Goal: Information Seeking & Learning: Learn about a topic

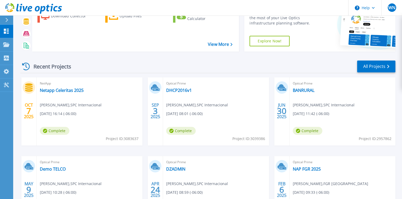
scroll to position [42, 0]
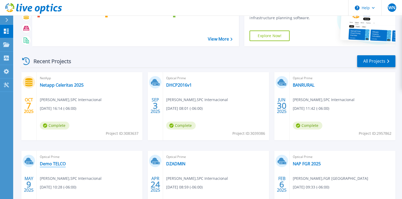
click at [52, 166] on link "Demo TELCO" at bounding box center [53, 163] width 26 height 5
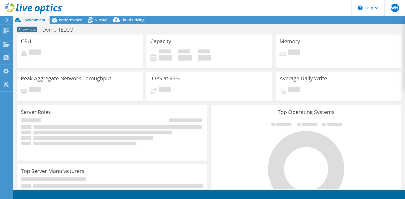
select select "USWest"
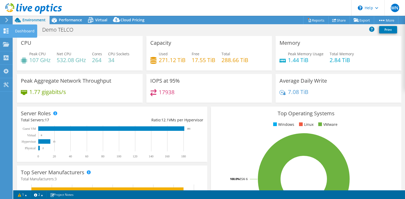
click at [8, 34] on div at bounding box center [6, 32] width 6 height 6
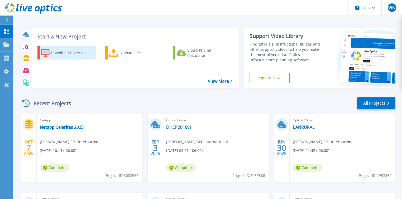
click at [69, 54] on div "Download Collector" at bounding box center [72, 53] width 42 height 11
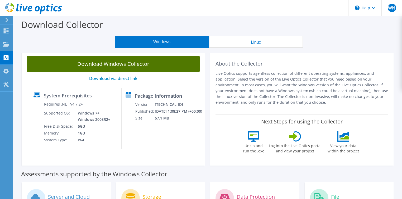
click at [123, 65] on link "Download Windows Collector" at bounding box center [113, 64] width 173 height 16
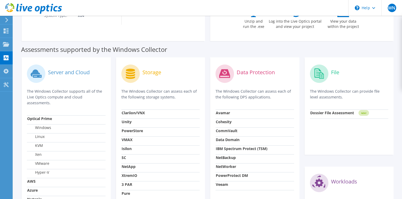
scroll to position [126, 0]
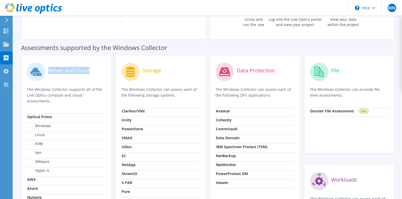
drag, startPoint x: 99, startPoint y: 70, endPoint x: 47, endPoint y: 69, distance: 52.2
click at [47, 69] on div "Server and Cloud" at bounding box center [66, 72] width 79 height 22
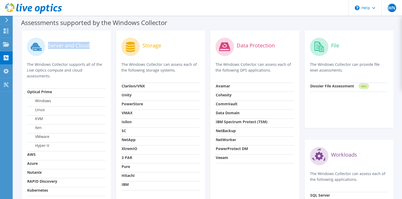
scroll to position [148, 0]
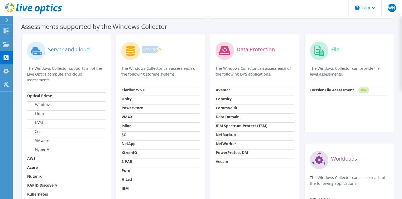
drag, startPoint x: 143, startPoint y: 48, endPoint x: 159, endPoint y: 48, distance: 15.8
click at [159, 48] on label "Storage" at bounding box center [151, 49] width 19 height 5
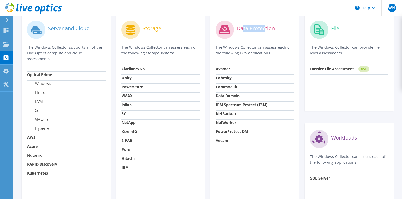
drag, startPoint x: 243, startPoint y: 28, endPoint x: 266, endPoint y: 27, distance: 22.2
click at [266, 27] on label "Data Protection" at bounding box center [255, 28] width 38 height 5
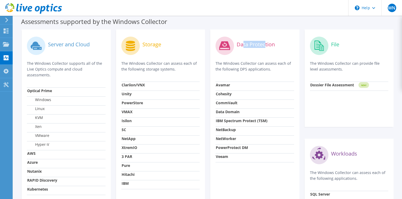
scroll to position [148, 0]
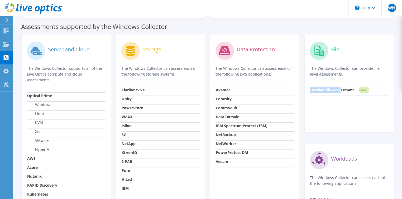
drag, startPoint x: 341, startPoint y: 90, endPoint x: 303, endPoint y: 91, distance: 37.7
click at [303, 91] on div "File The Windows Collector can provide file level assessments. Dossier File Ass…" at bounding box center [349, 138] width 94 height 207
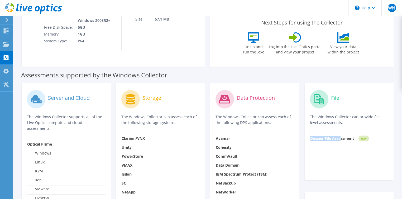
scroll to position [42, 0]
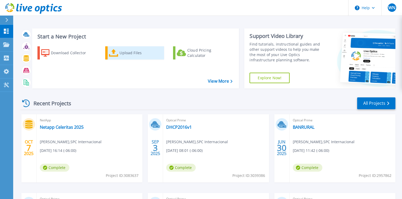
click at [129, 52] on div "Upload Files" at bounding box center [140, 53] width 42 height 11
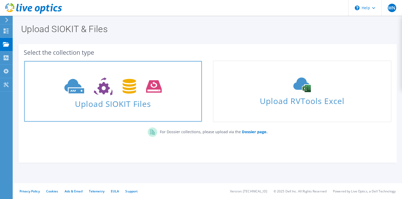
click at [124, 109] on link "Upload SIOKIT Files" at bounding box center [113, 92] width 178 height 62
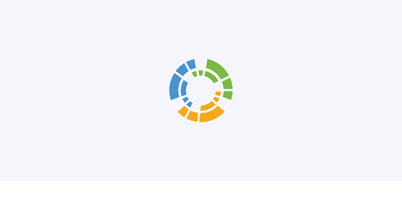
scroll to position [10, 0]
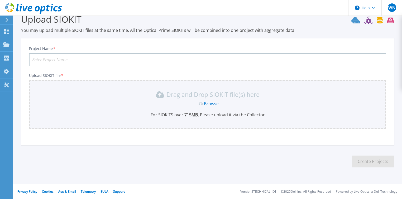
click at [57, 58] on input "Project Name *" at bounding box center [207, 59] width 357 height 13
type input "DEMO UFG"
click at [9, 33] on link "Dashboard Dashboard" at bounding box center [6, 31] width 13 height 13
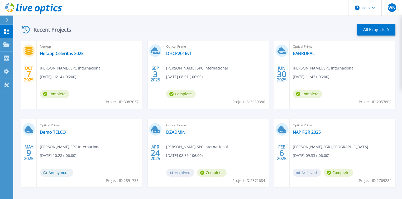
scroll to position [84, 0]
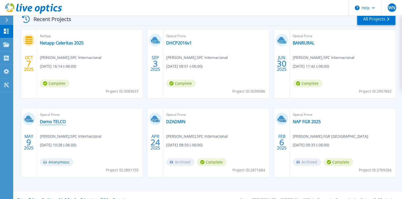
click at [56, 121] on link "Demo TELCO" at bounding box center [53, 121] width 26 height 5
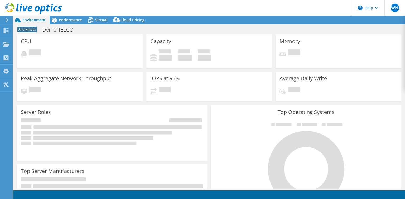
select select "USWest"
select select "USD"
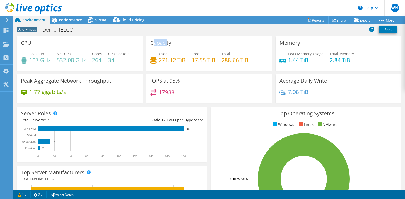
drag, startPoint x: 152, startPoint y: 41, endPoint x: 165, endPoint y: 42, distance: 13.7
click at [165, 42] on h3 "Capacity" at bounding box center [160, 43] width 21 height 6
drag, startPoint x: 219, startPoint y: 60, endPoint x: 249, endPoint y: 59, distance: 30.0
click at [249, 59] on div "Used 271.12 TiB Free 17.55 TiB Total 288.66 TiB" at bounding box center [209, 59] width 118 height 17
click at [226, 60] on h4 "288.66 TiB" at bounding box center [234, 60] width 27 height 6
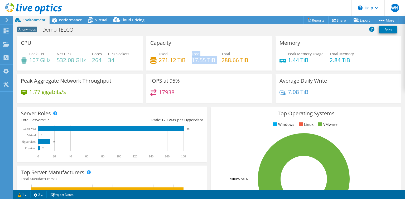
drag, startPoint x: 214, startPoint y: 61, endPoint x: 190, endPoint y: 56, distance: 24.6
click at [190, 56] on div "Used 271.12 TiB Free 17.55 TiB Total 288.66 TiB" at bounding box center [209, 59] width 118 height 17
drag, startPoint x: 184, startPoint y: 62, endPoint x: 158, endPoint y: 55, distance: 26.7
click at [159, 55] on div "Used 271.12 TiB" at bounding box center [172, 57] width 27 height 12
drag, startPoint x: 149, startPoint y: 81, endPoint x: 160, endPoint y: 79, distance: 10.9
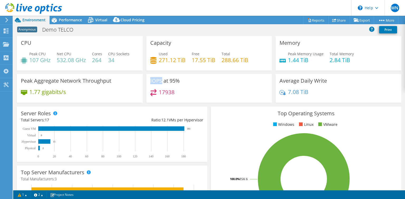
click at [160, 79] on h3 "IOPS at 95%" at bounding box center [165, 81] width 30 height 6
drag, startPoint x: 159, startPoint y: 92, endPoint x: 173, endPoint y: 91, distance: 14.6
click at [173, 91] on h4 "17938" at bounding box center [167, 92] width 16 height 6
drag, startPoint x: 179, startPoint y: 81, endPoint x: 169, endPoint y: 82, distance: 9.8
click at [169, 82] on div "IOPS at 95% 17938" at bounding box center [209, 88] width 126 height 29
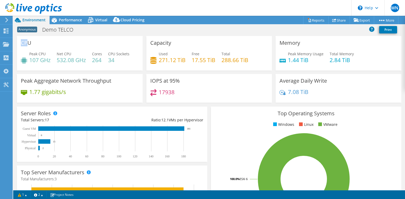
drag, startPoint x: 18, startPoint y: 43, endPoint x: 26, endPoint y: 43, distance: 7.9
click at [26, 43] on div "CPU Peak CPU 107 GHz Net CPU 532.08 GHz Cores 264 CPU Sockets 34" at bounding box center [80, 53] width 126 height 35
drag, startPoint x: 115, startPoint y: 60, endPoint x: 109, endPoint y: 54, distance: 8.9
click at [109, 54] on div "CPU Sockets 34" at bounding box center [118, 57] width 21 height 12
click at [103, 62] on div "Peak CPU 107 GHz Net CPU 532.08 GHz Cores 264 CPU Sockets 34" at bounding box center [80, 59] width 118 height 17
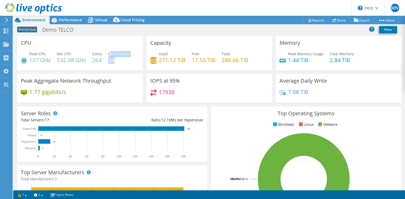
drag, startPoint x: 114, startPoint y: 60, endPoint x: 111, endPoint y: 55, distance: 6.0
click at [111, 55] on div "CPU Sockets 34" at bounding box center [118, 57] width 21 height 12
drag, startPoint x: 103, startPoint y: 61, endPoint x: 94, endPoint y: 55, distance: 10.7
click at [94, 55] on div "Peak CPU 107 GHz Net CPU 532.08 GHz Cores 264 CPU Sockets 34" at bounding box center [80, 59] width 118 height 17
drag, startPoint x: 88, startPoint y: 61, endPoint x: 57, endPoint y: 55, distance: 31.8
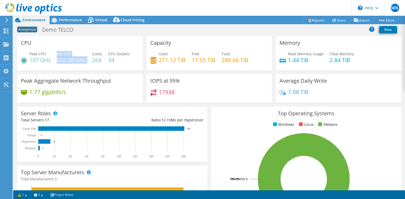
click at [57, 55] on div "Peak CPU 107 GHz Net CPU 532.08 GHz Cores 264 CPU Sockets 34" at bounding box center [80, 59] width 118 height 17
drag, startPoint x: 51, startPoint y: 58, endPoint x: 31, endPoint y: 59, distance: 20.0
click at [31, 59] on h4 "107 GHz" at bounding box center [39, 60] width 21 height 6
drag, startPoint x: 327, startPoint y: 57, endPoint x: 348, endPoint y: 59, distance: 21.2
click at [348, 59] on h4 "2.84 TiB" at bounding box center [341, 60] width 24 height 6
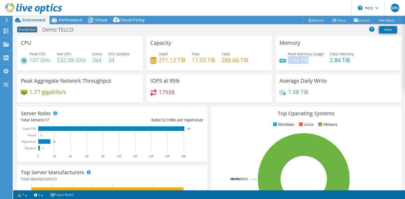
drag, startPoint x: 306, startPoint y: 61, endPoint x: 287, endPoint y: 61, distance: 18.7
click at [288, 61] on h4 "1.44 TiB" at bounding box center [306, 60] width 36 height 6
click at [71, 19] on span "Performance" at bounding box center [70, 19] width 23 height 5
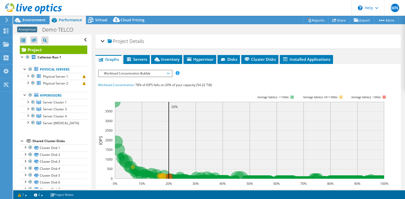
click at [168, 71] on span "Workload Concentration Bubble" at bounding box center [135, 73] width 68 height 6
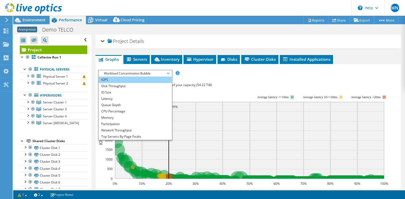
click at [110, 79] on li "IOPS" at bounding box center [135, 80] width 73 height 6
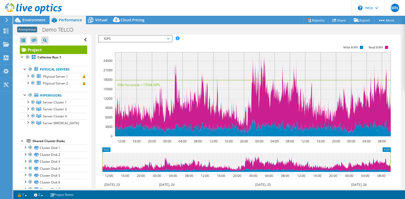
scroll to position [42, 0]
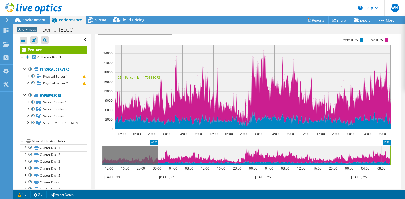
drag, startPoint x: 102, startPoint y: 153, endPoint x: 158, endPoint y: 152, distance: 56.1
click at [158, 152] on rect at bounding box center [158, 155] width 2 height 19
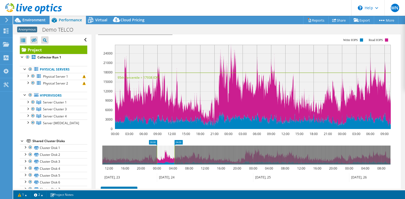
drag, startPoint x: 391, startPoint y: 150, endPoint x: 175, endPoint y: 154, distance: 215.8
click at [175, 154] on rect at bounding box center [174, 155] width 2 height 19
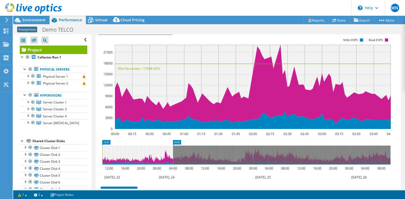
drag, startPoint x: 157, startPoint y: 155, endPoint x: 86, endPoint y: 154, distance: 70.6
click at [86, 154] on div "Open All Close All Hide Excluded Nodes Project Tree Filter" at bounding box center [209, 112] width 392 height 154
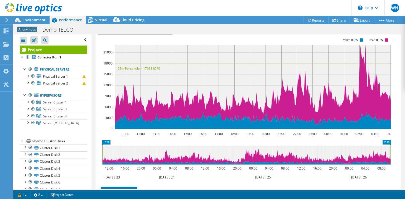
drag, startPoint x: 173, startPoint y: 153, endPoint x: 397, endPoint y: 152, distance: 224.0
click at [397, 152] on div "Project Details Duration 2 days, 23 hr, 58 min Start Time [DATE] 10:22 (-06:00)…" at bounding box center [247, 118] width 313 height 252
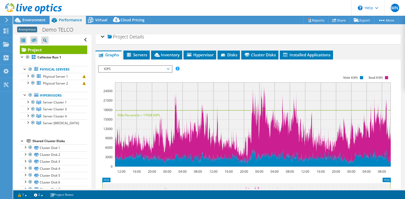
scroll to position [0, 0]
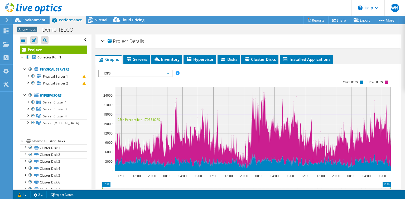
click at [118, 71] on span "IOPS" at bounding box center [135, 73] width 68 height 6
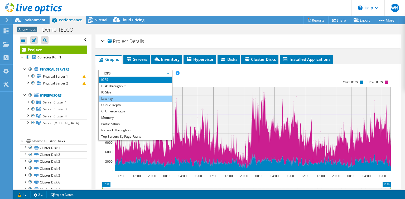
click at [109, 98] on li "Latency" at bounding box center [135, 99] width 73 height 6
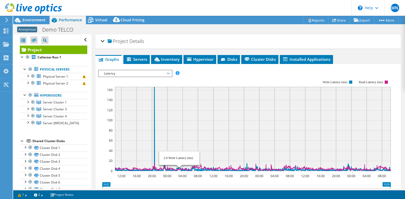
scroll to position [21, 0]
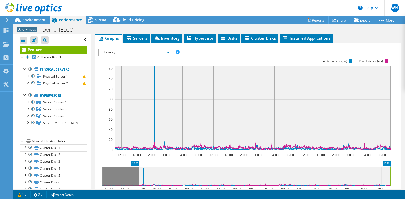
drag, startPoint x: 103, startPoint y: 176, endPoint x: 140, endPoint y: 175, distance: 36.9
click at [140, 175] on g at bounding box center [246, 176] width 289 height 19
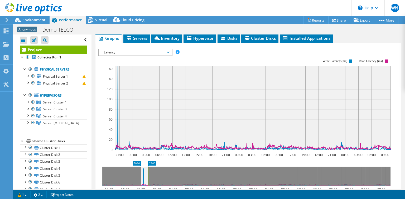
drag, startPoint x: 391, startPoint y: 173, endPoint x: 149, endPoint y: 174, distance: 242.2
click at [149, 174] on rect at bounding box center [148, 176] width 2 height 19
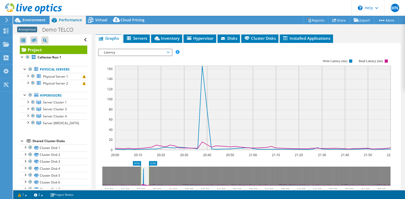
click at [170, 51] on span "Latency" at bounding box center [135, 52] width 73 height 6
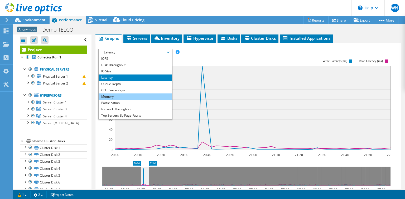
click at [115, 94] on li "Memory" at bounding box center [135, 97] width 73 height 6
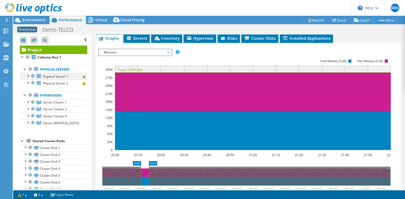
click at [26, 74] on div at bounding box center [27, 75] width 5 height 5
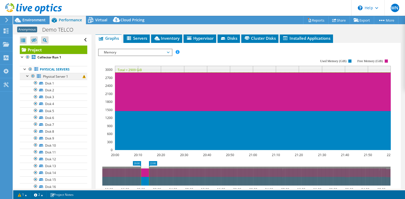
click at [28, 76] on div at bounding box center [27, 75] width 5 height 5
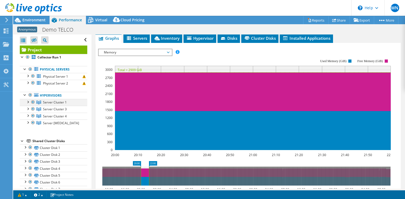
click at [27, 101] on div at bounding box center [27, 101] width 5 height 5
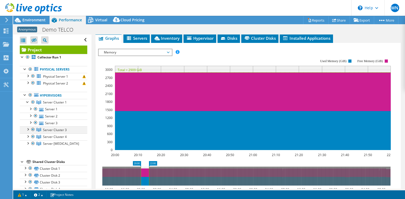
click at [29, 129] on div at bounding box center [27, 128] width 5 height 5
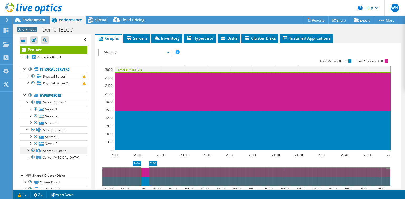
click at [26, 150] on div at bounding box center [27, 149] width 5 height 5
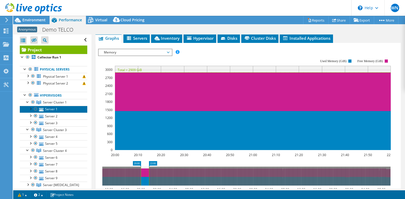
click at [55, 111] on link "Server 1" at bounding box center [53, 109] width 67 height 7
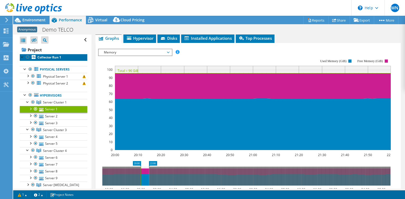
click at [51, 58] on b "Collector Run 1" at bounding box center [49, 57] width 24 height 4
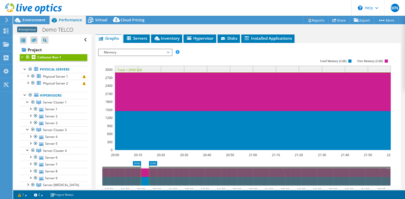
click at [129, 50] on span "Memory" at bounding box center [135, 52] width 68 height 6
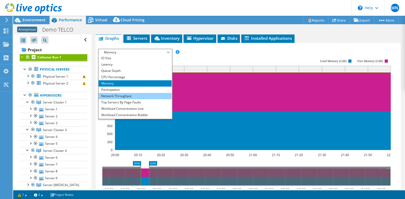
scroll to position [19, 0]
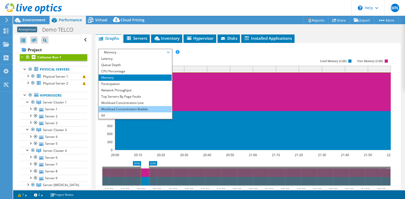
click at [127, 108] on li "Workload Concentration Bubble" at bounding box center [135, 109] width 73 height 6
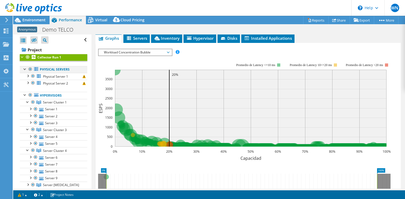
click at [24, 68] on div at bounding box center [24, 68] width 5 height 5
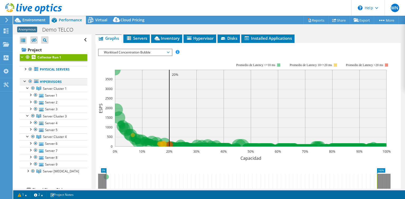
click at [24, 81] on div at bounding box center [24, 80] width 5 height 5
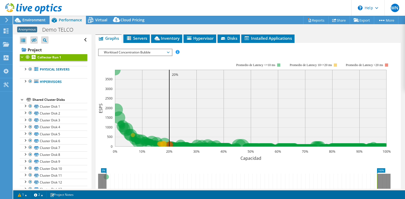
click at [21, 99] on div at bounding box center [22, 99] width 5 height 5
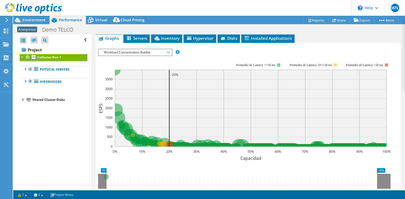
scroll to position [0, 0]
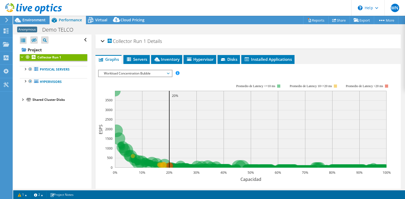
click at [101, 40] on div "Collector Run 1 Details" at bounding box center [248, 41] width 295 height 11
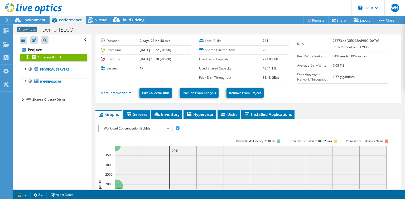
scroll to position [21, 0]
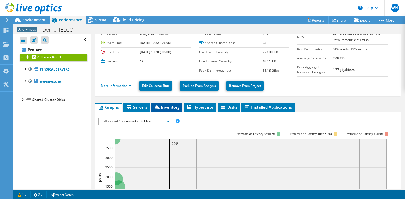
click at [173, 106] on span "Inventory" at bounding box center [167, 107] width 26 height 5
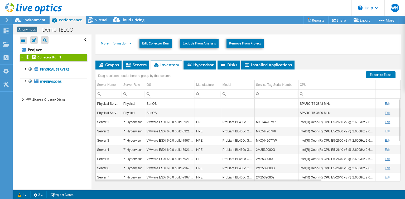
scroll to position [75, 0]
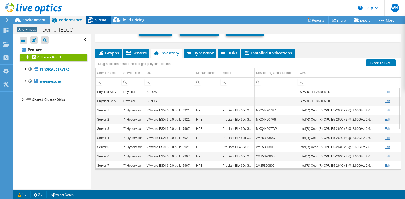
click at [101, 20] on span "Virtual" at bounding box center [101, 19] width 12 height 5
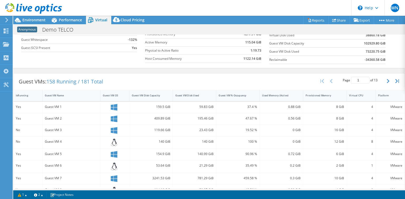
scroll to position [42, 0]
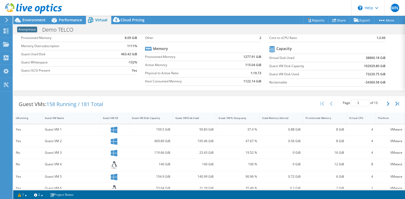
drag, startPoint x: 19, startPoint y: 129, endPoint x: 11, endPoint y: 127, distance: 8.9
click at [11, 127] on div "WN End User [PERSON_NAME] [EMAIL_ADDRESS][DOMAIN_NAME] SPC Internacional My Pro…" at bounding box center [202, 99] width 405 height 199
click at [18, 150] on div "No" at bounding box center [28, 153] width 24 height 6
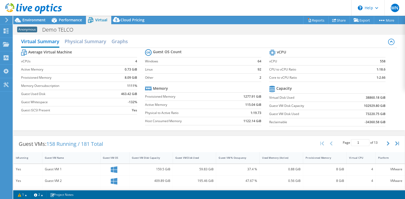
scroll to position [0, 0]
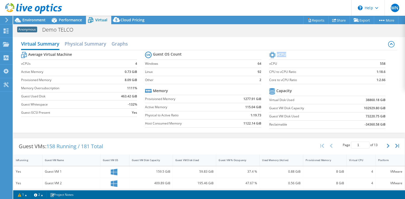
drag, startPoint x: 275, startPoint y: 52, endPoint x: 282, endPoint y: 52, distance: 7.4
click at [282, 52] on b "vCPU" at bounding box center [281, 54] width 9 height 5
drag, startPoint x: 267, startPoint y: 72, endPoint x: 273, endPoint y: 71, distance: 5.8
click at [273, 71] on label "CPU to vCPU Ratio" at bounding box center [314, 71] width 90 height 5
drag, startPoint x: 277, startPoint y: 72, endPoint x: 286, endPoint y: 72, distance: 8.2
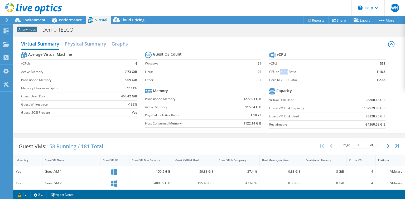
click at [286, 72] on label "CPU to vCPU Ratio" at bounding box center [314, 71] width 90 height 5
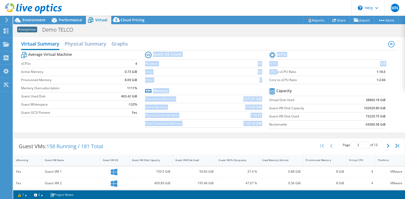
drag, startPoint x: 266, startPoint y: 72, endPoint x: 275, endPoint y: 72, distance: 9.0
click at [275, 72] on div "Average Virtual Machine vCPUs 4 Active Memory 0.73 GiB Provisioned Memory 8.09 …" at bounding box center [209, 90] width 376 height 81
click at [275, 72] on label "CPU to vCPU Ratio" at bounding box center [314, 71] width 90 height 5
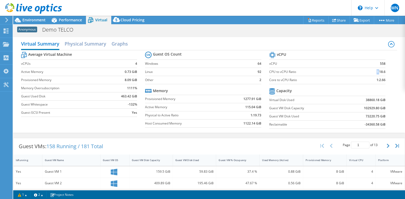
click at [376, 71] on b "1:18.6" at bounding box center [380, 71] width 9 height 5
drag, startPoint x: 376, startPoint y: 71, endPoint x: 382, endPoint y: 71, distance: 5.5
click at [382, 71] on b "1:18.6" at bounding box center [380, 71] width 9 height 5
click at [269, 81] on label "Core to vCPU Ratio" at bounding box center [314, 79] width 90 height 5
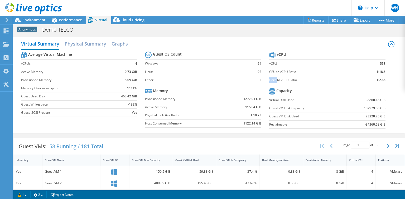
click at [269, 81] on label "Core to vCPU Ratio" at bounding box center [314, 79] width 90 height 5
click at [282, 80] on label "Core to vCPU Ratio" at bounding box center [314, 79] width 90 height 5
click at [376, 80] on b "1:2.66" at bounding box center [380, 79] width 9 height 5
drag, startPoint x: 375, startPoint y: 79, endPoint x: 382, endPoint y: 79, distance: 6.9
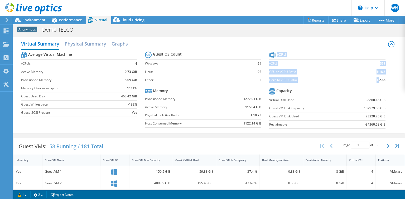
click at [382, 79] on section "vCPU vCPU 558 CPU to vCPU Ratio 1:18.6 Core to vCPU Ratio 1:2.66 Capacity Virtu…" at bounding box center [331, 91] width 124 height 81
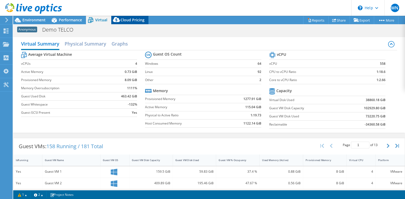
click at [127, 22] on span "Cloud Pricing" at bounding box center [132, 19] width 24 height 5
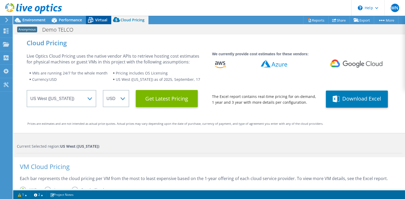
click at [102, 20] on span "Virtual" at bounding box center [101, 19] width 12 height 5
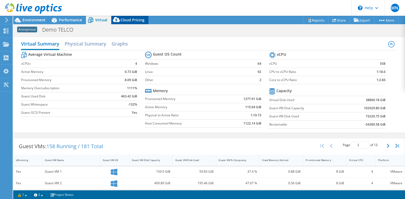
click at [134, 21] on span "Cloud Pricing" at bounding box center [132, 19] width 24 height 5
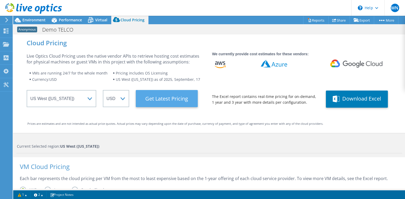
scroll to position [75, 0]
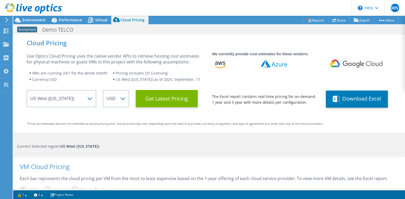
click at [214, 106] on div "The Excel report contains real-time pricing for on-demand, 1 year and 3 year wi…" at bounding box center [301, 98] width 179 height 20
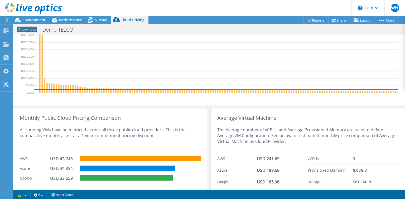
scroll to position [208, 0]
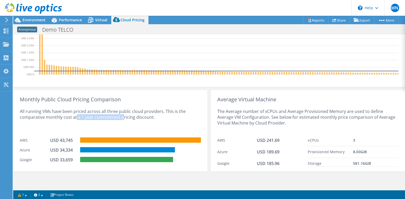
drag, startPoint x: 75, startPoint y: 118, endPoint x: 121, endPoint y: 118, distance: 46.1
click at [121, 118] on div "All running VMs have been priced across all three public cloud providers. This …" at bounding box center [110, 119] width 181 height 32
drag, startPoint x: 57, startPoint y: 142, endPoint x: 74, endPoint y: 140, distance: 16.8
click at [74, 140] on div "USD 43,745" at bounding box center [63, 141] width 26 height 6
drag, startPoint x: 58, startPoint y: 152, endPoint x: 73, endPoint y: 152, distance: 14.5
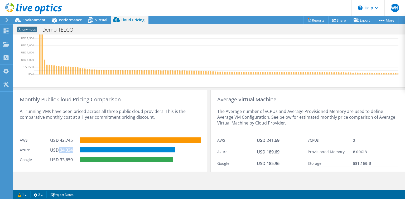
click at [73, 152] on div "USD 34,334" at bounding box center [63, 150] width 26 height 6
drag, startPoint x: 60, startPoint y: 161, endPoint x: 75, endPoint y: 161, distance: 15.0
click at [75, 161] on div "USD 33,659" at bounding box center [63, 160] width 26 height 6
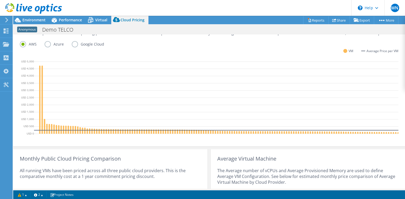
scroll to position [144, 0]
